Goal: Transaction & Acquisition: Purchase product/service

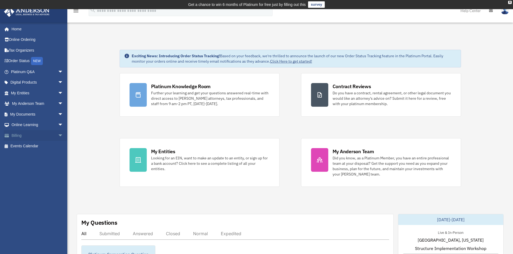
click at [47, 136] on link "Billing arrow_drop_down" at bounding box center [38, 135] width 68 height 11
click at [58, 92] on span "arrow_drop_down" at bounding box center [63, 93] width 11 height 11
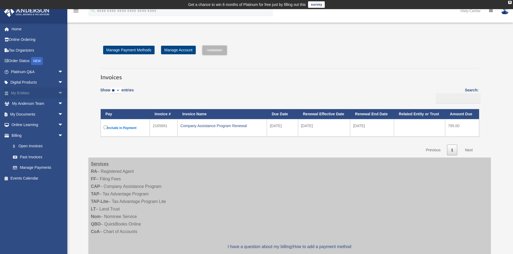
click at [58, 92] on span "arrow_drop_down" at bounding box center [63, 93] width 11 height 11
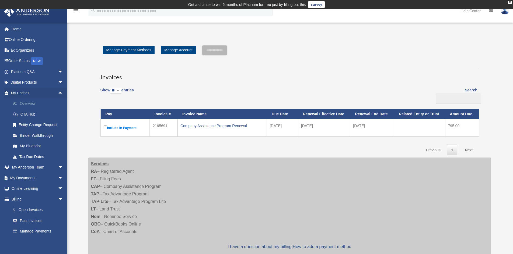
click at [27, 102] on link "Overview" at bounding box center [40, 104] width 64 height 11
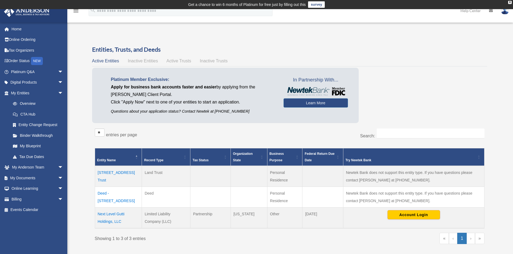
scroll to position [27, 0]
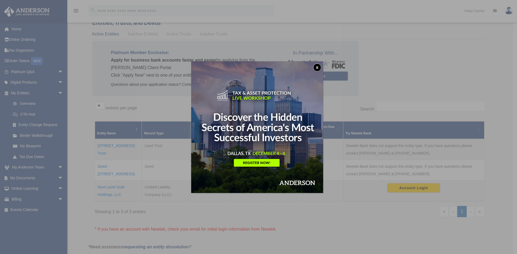
click at [319, 67] on button "x" at bounding box center [317, 68] width 8 height 8
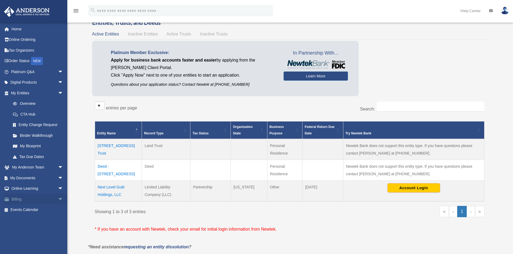
click at [22, 199] on link "Billing arrow_drop_down" at bounding box center [38, 199] width 68 height 11
click at [58, 199] on span "arrow_drop_down" at bounding box center [63, 199] width 11 height 11
click at [38, 209] on link "$ Open Invoices" at bounding box center [40, 210] width 64 height 11
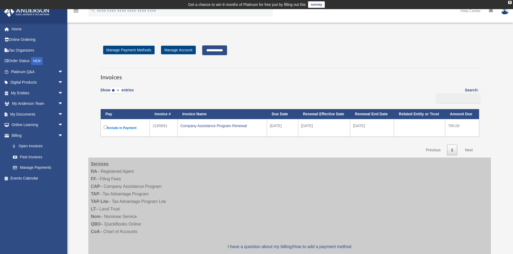
click at [227, 52] on input "**********" at bounding box center [214, 50] width 25 height 10
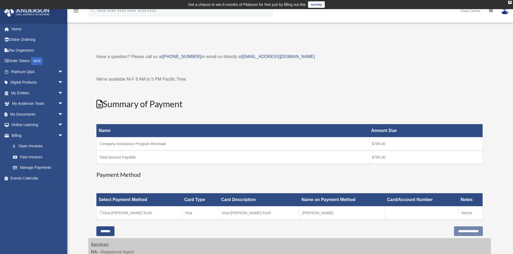
scroll to position [27, 0]
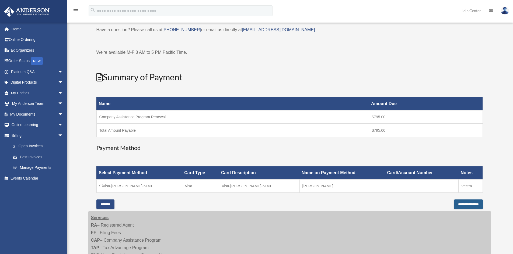
click at [463, 205] on input "**********" at bounding box center [468, 205] width 29 height 10
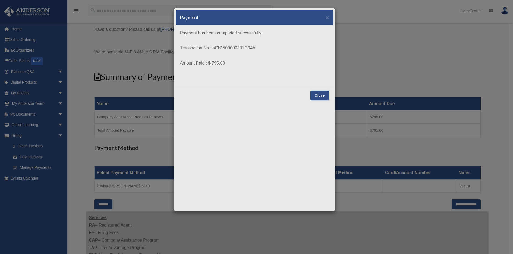
click at [315, 95] on button "Close" at bounding box center [319, 96] width 19 height 10
